Goal: Transaction & Acquisition: Purchase product/service

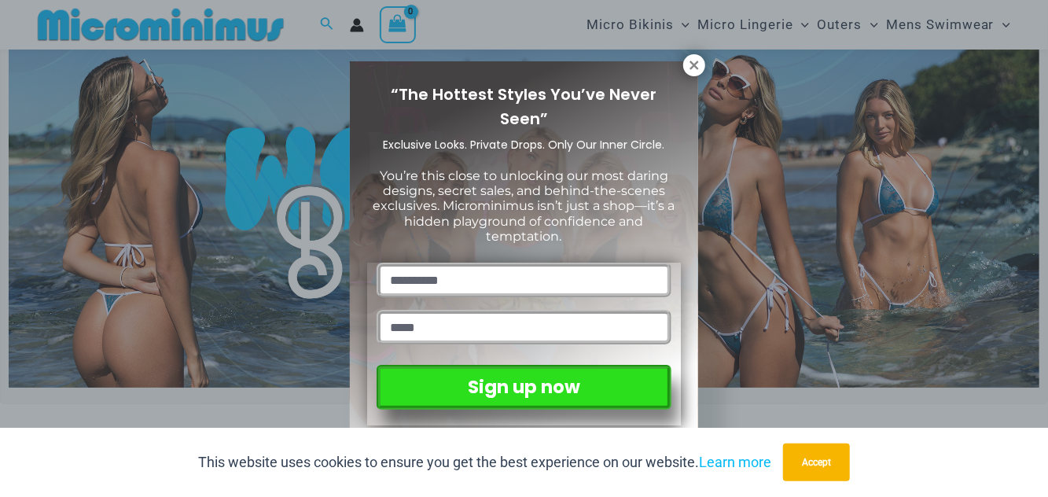
scroll to position [101, 0]
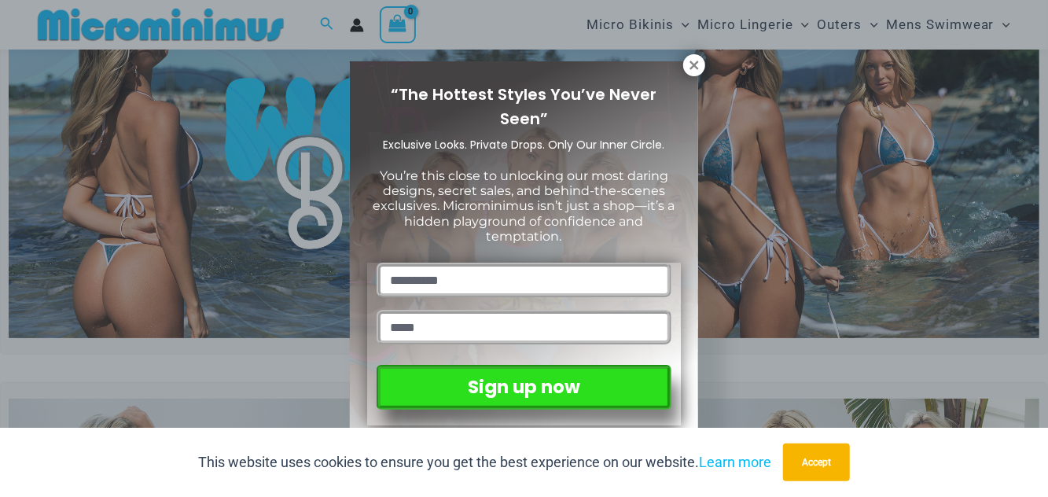
click at [697, 64] on icon at bounding box center [694, 65] width 14 height 14
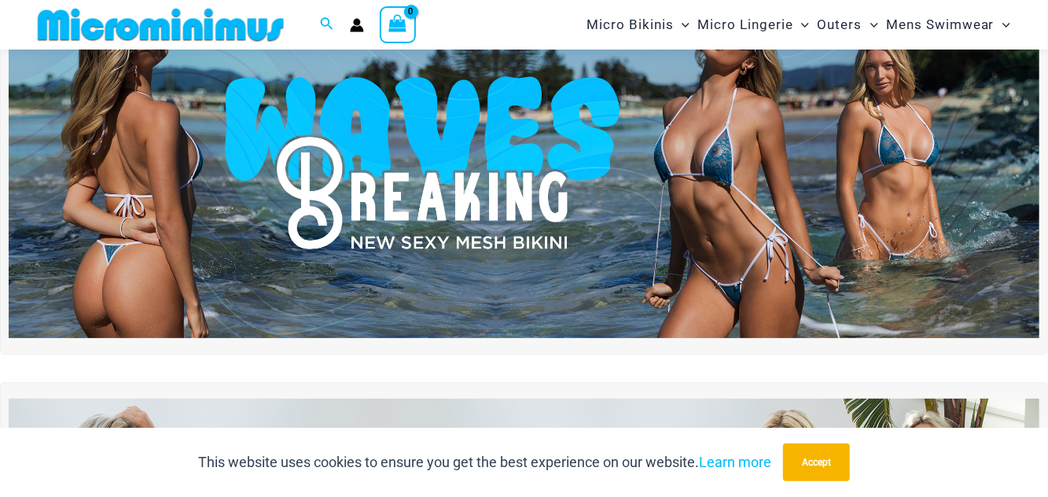
scroll to position [0, 0]
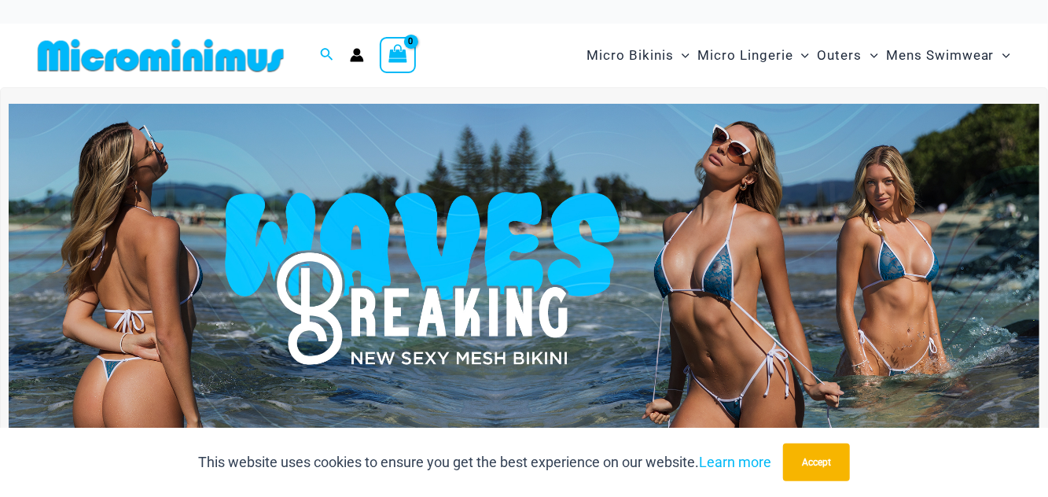
click at [736, 263] on img at bounding box center [524, 279] width 1031 height 351
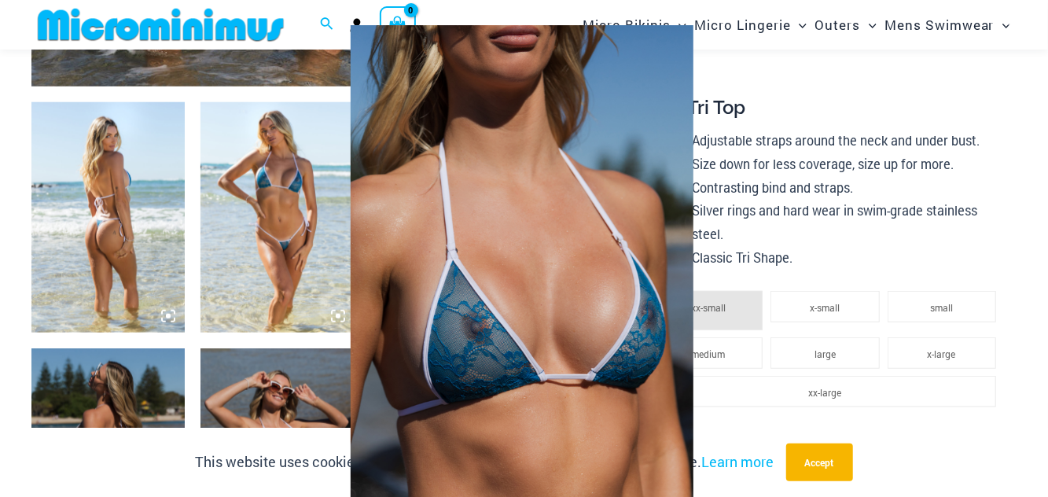
scroll to position [802, 0]
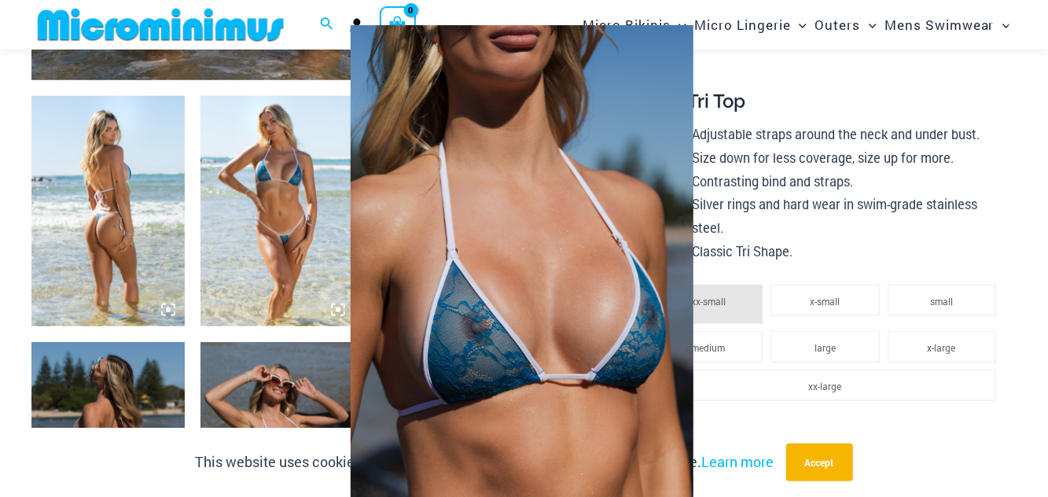
click at [899, 85] on div at bounding box center [524, 248] width 1048 height 497
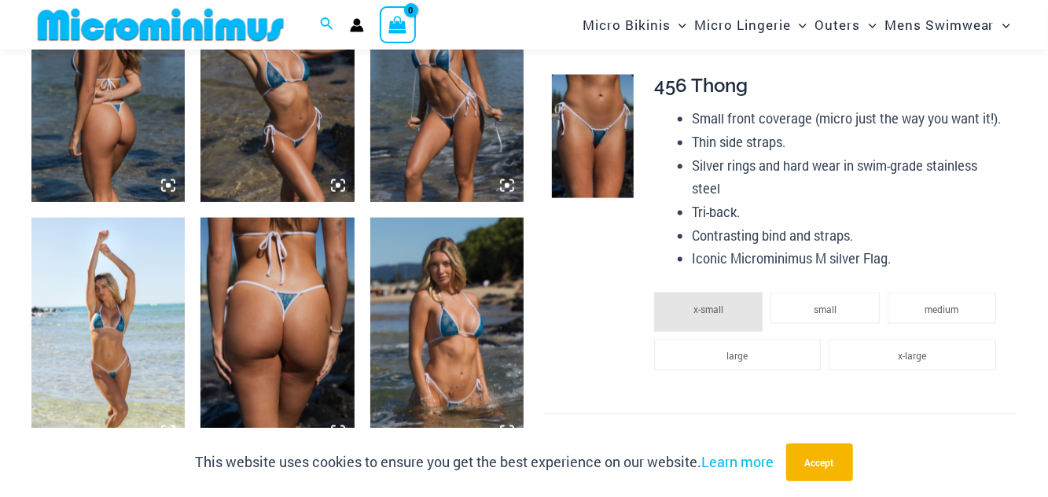
scroll to position [1170, 0]
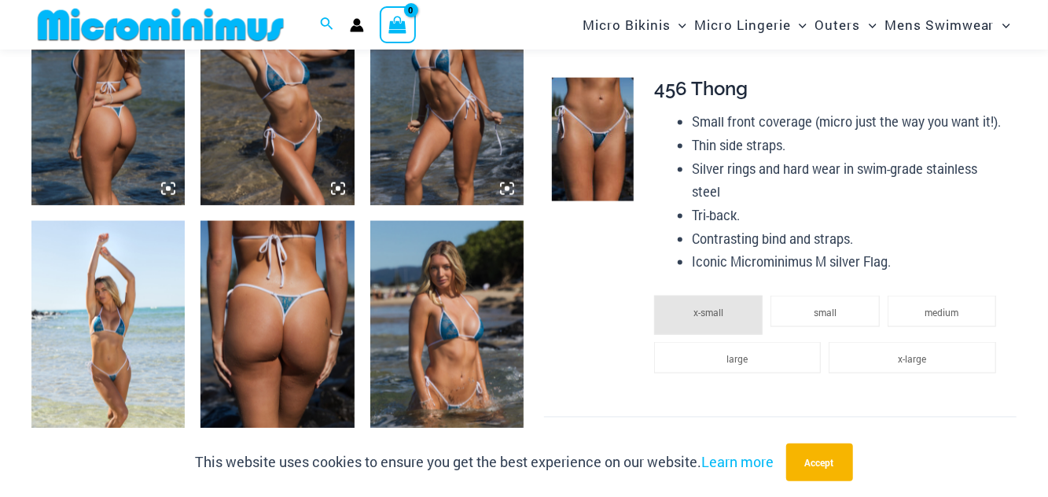
click at [480, 333] on img at bounding box center [446, 336] width 153 height 230
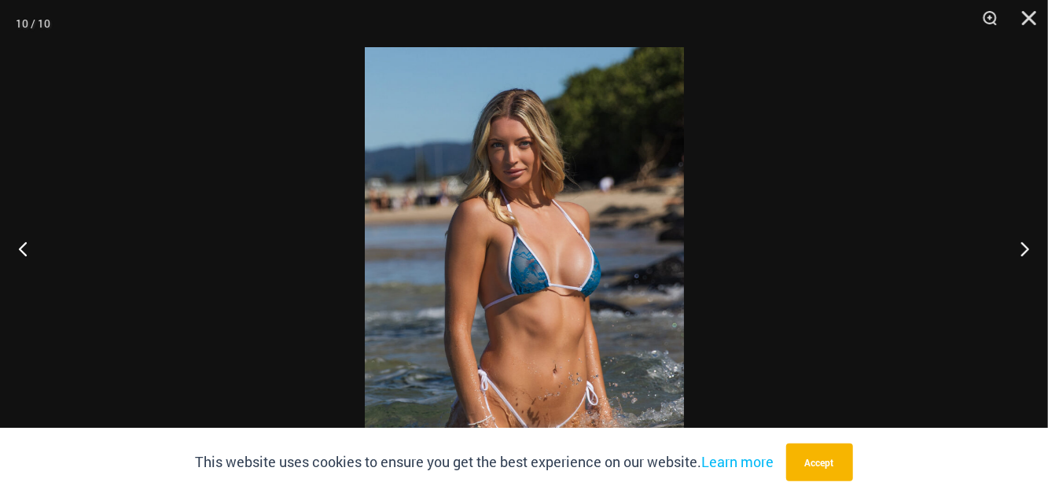
click at [903, 196] on div at bounding box center [524, 248] width 1048 height 497
